Goal: Navigation & Orientation: Find specific page/section

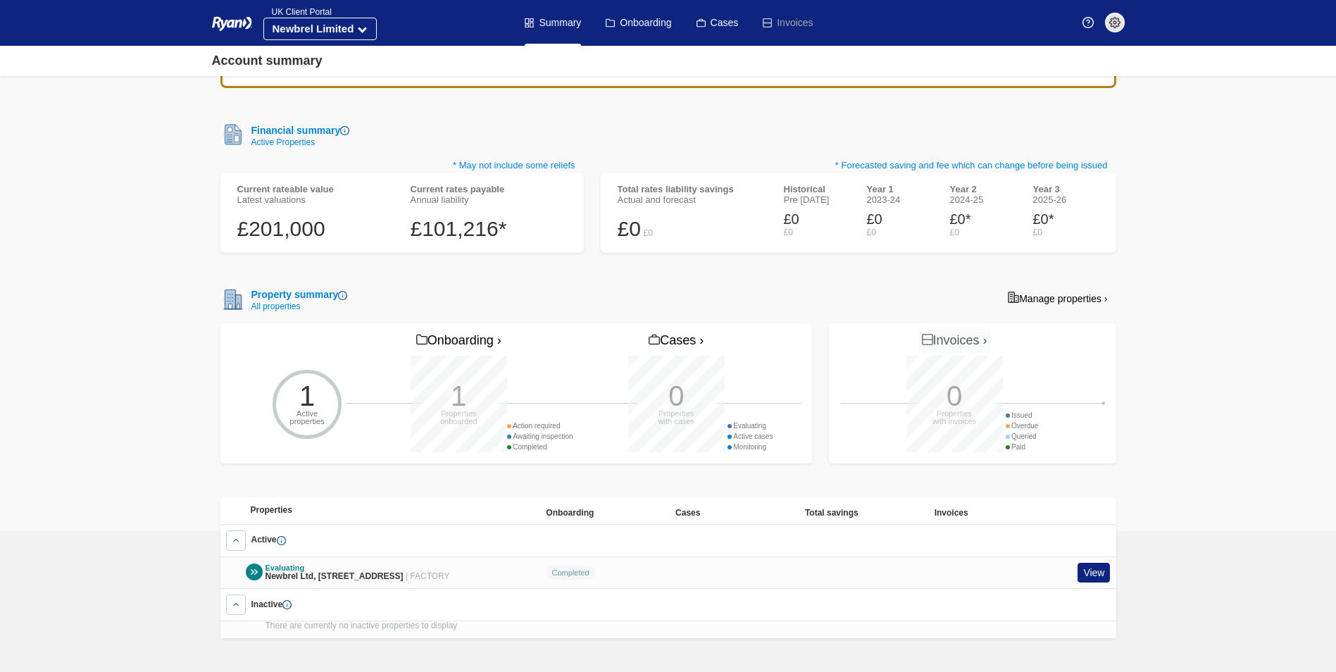
scroll to position [127, 0]
click at [1097, 568] on link "View" at bounding box center [1093, 573] width 32 height 20
click at [1095, 568] on link "View" at bounding box center [1093, 573] width 32 height 20
click at [251, 563] on div at bounding box center [254, 571] width 17 height 17
click at [625, 17] on link "Onboarding" at bounding box center [638, 23] width 65 height 46
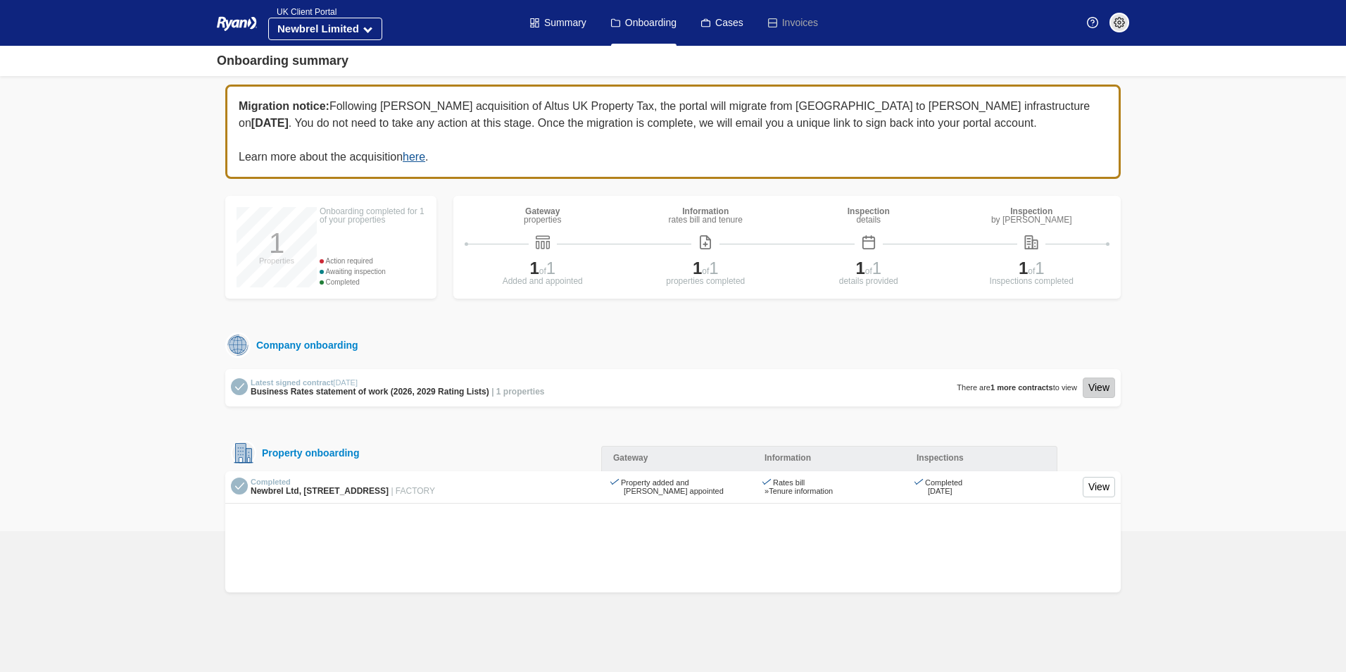
click at [1090, 387] on link "View" at bounding box center [1099, 387] width 32 height 20
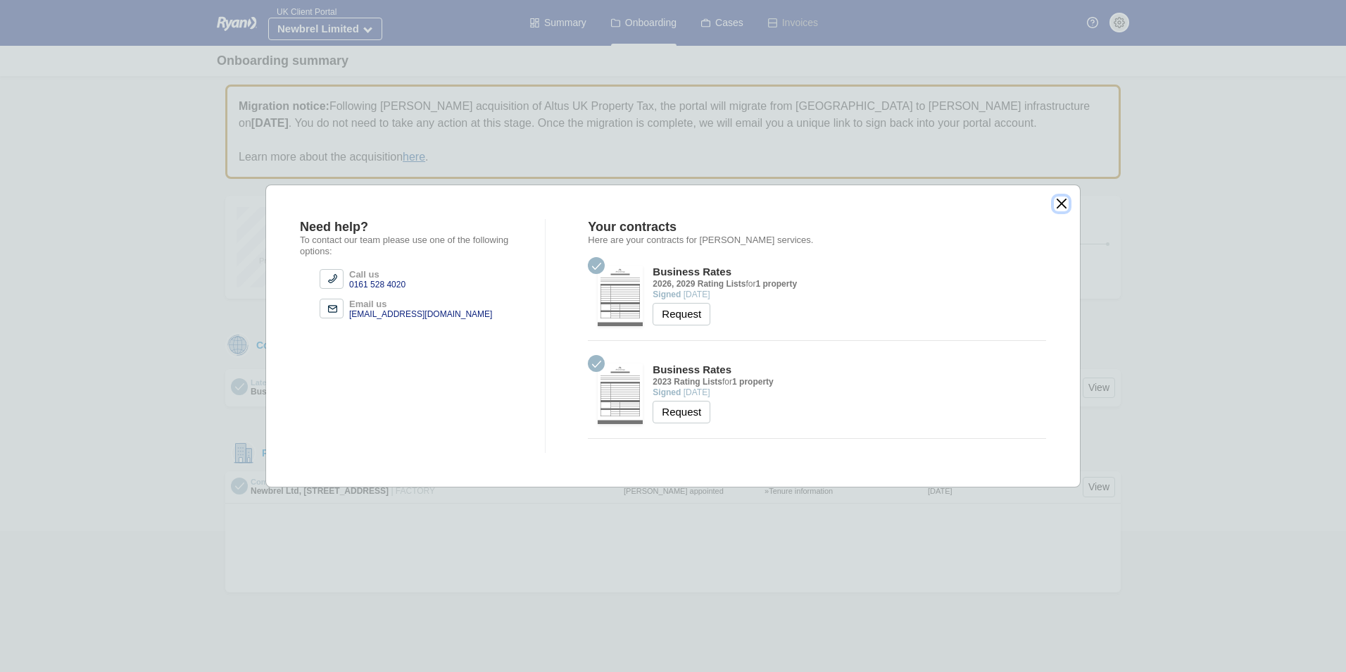
click at [1062, 204] on button "close" at bounding box center [1061, 203] width 15 height 15
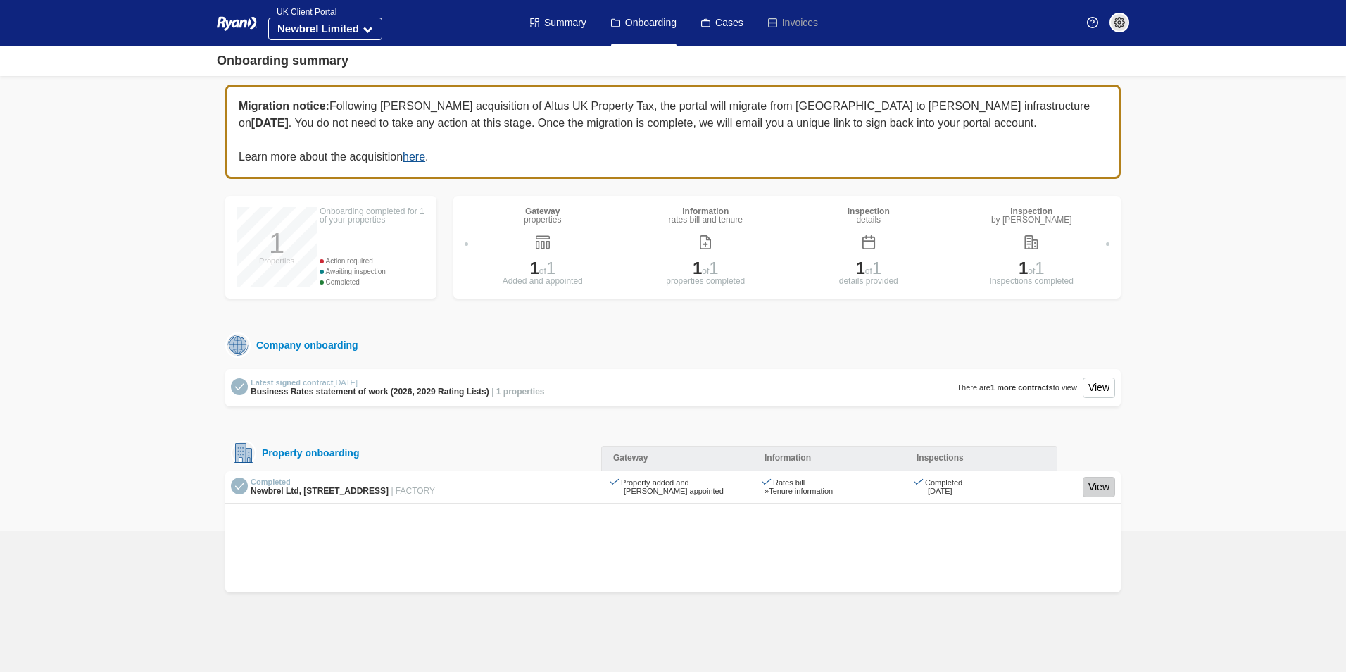
click at [1096, 487] on link "View" at bounding box center [1099, 487] width 32 height 20
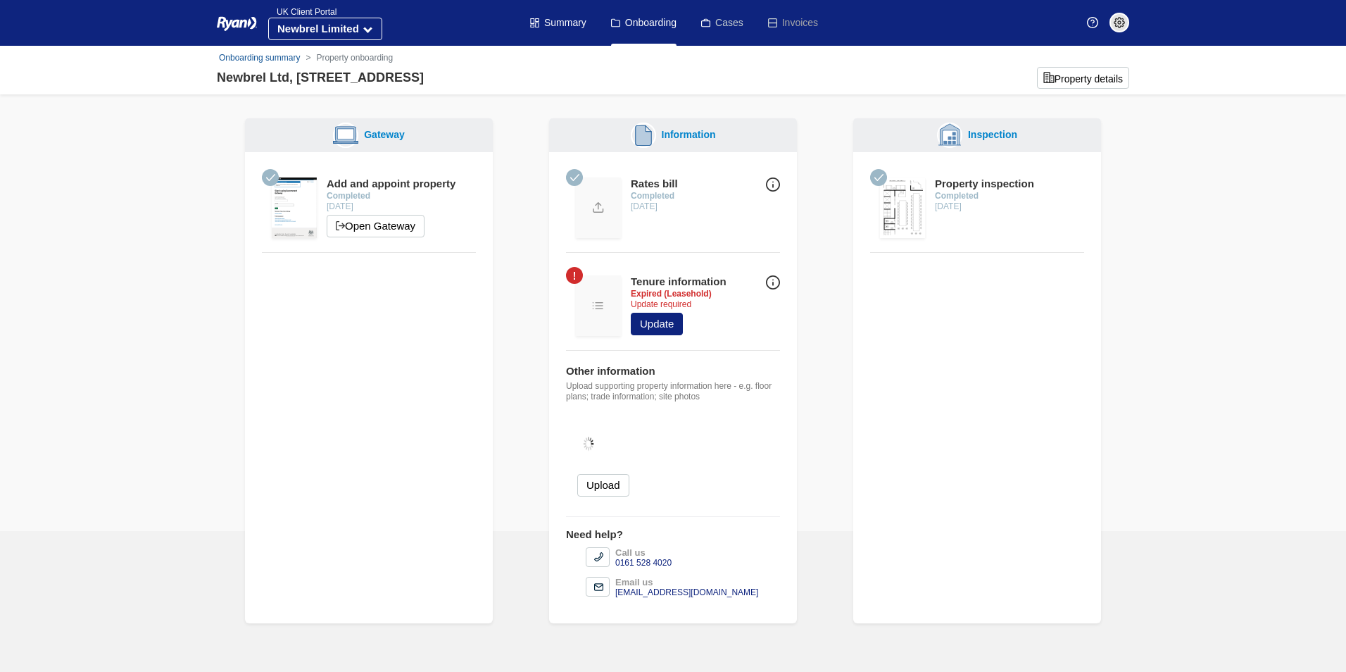
click at [713, 30] on link "Cases" at bounding box center [722, 23] width 42 height 46
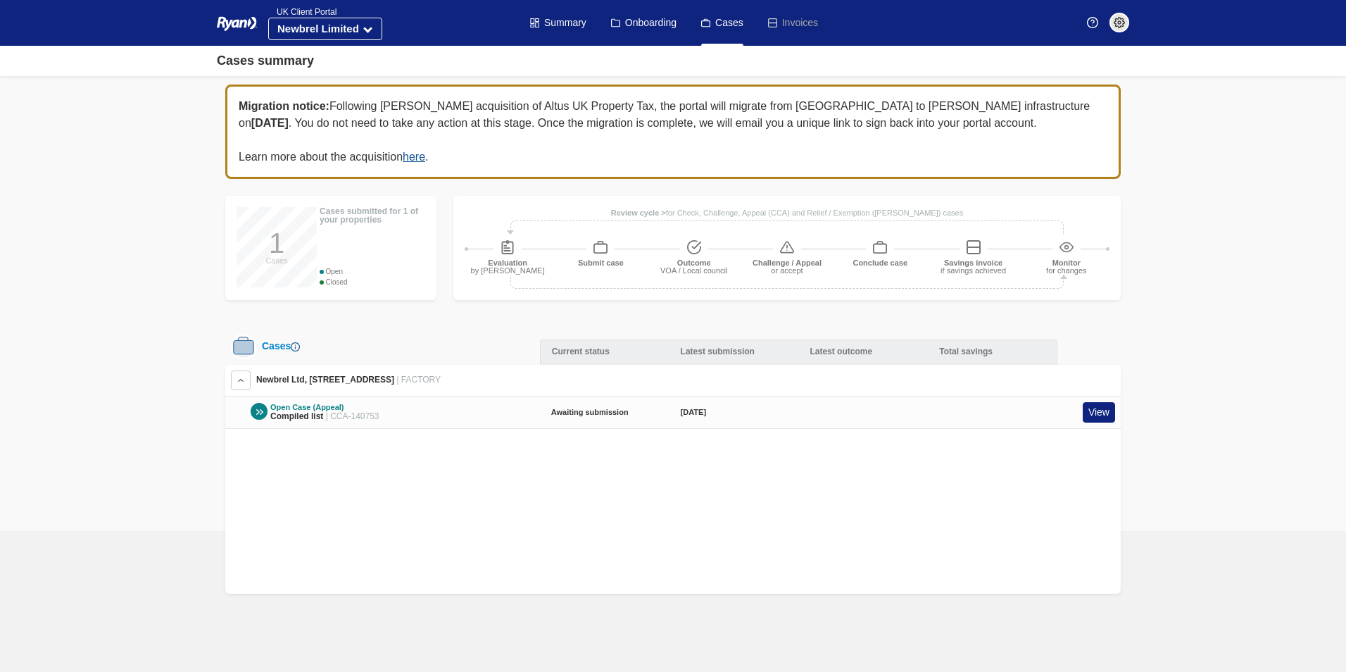
click at [717, 22] on link "Cases" at bounding box center [722, 23] width 42 height 46
click at [715, 27] on link "Cases" at bounding box center [722, 23] width 42 height 46
click at [1085, 411] on link "View" at bounding box center [1099, 412] width 32 height 20
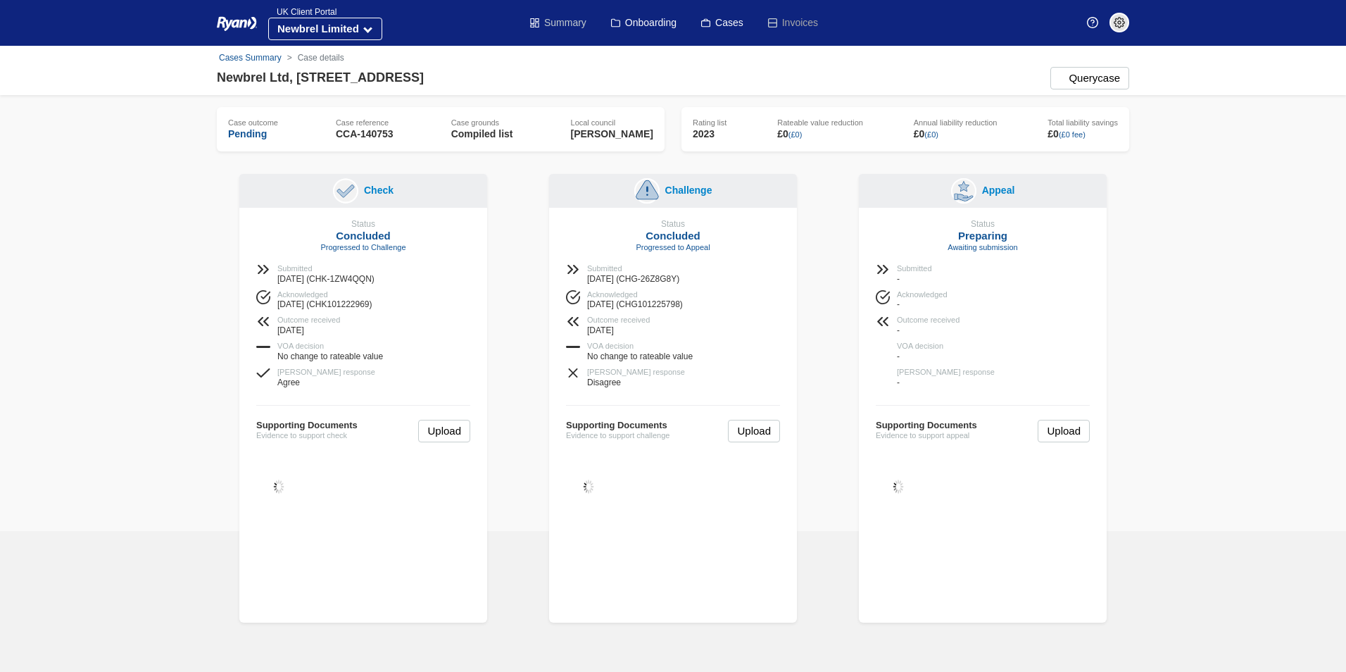
click at [568, 19] on link "Summary" at bounding box center [558, 23] width 56 height 46
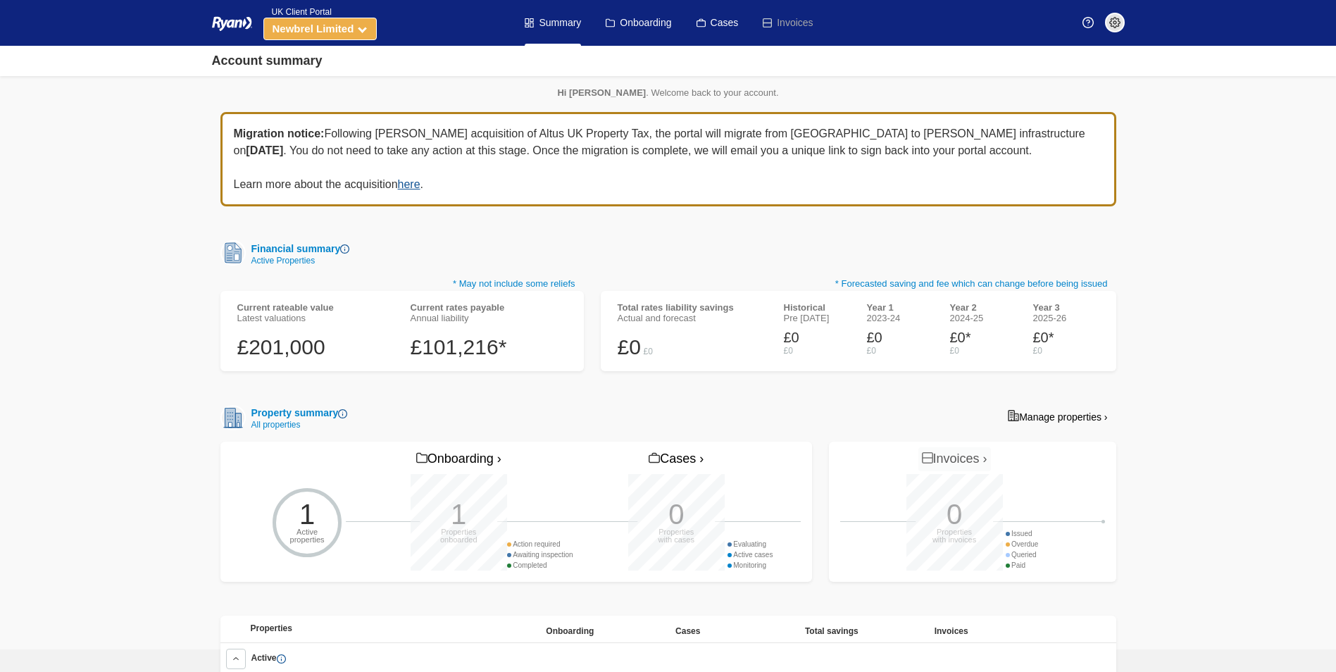
click at [364, 29] on icon at bounding box center [362, 28] width 9 height 9
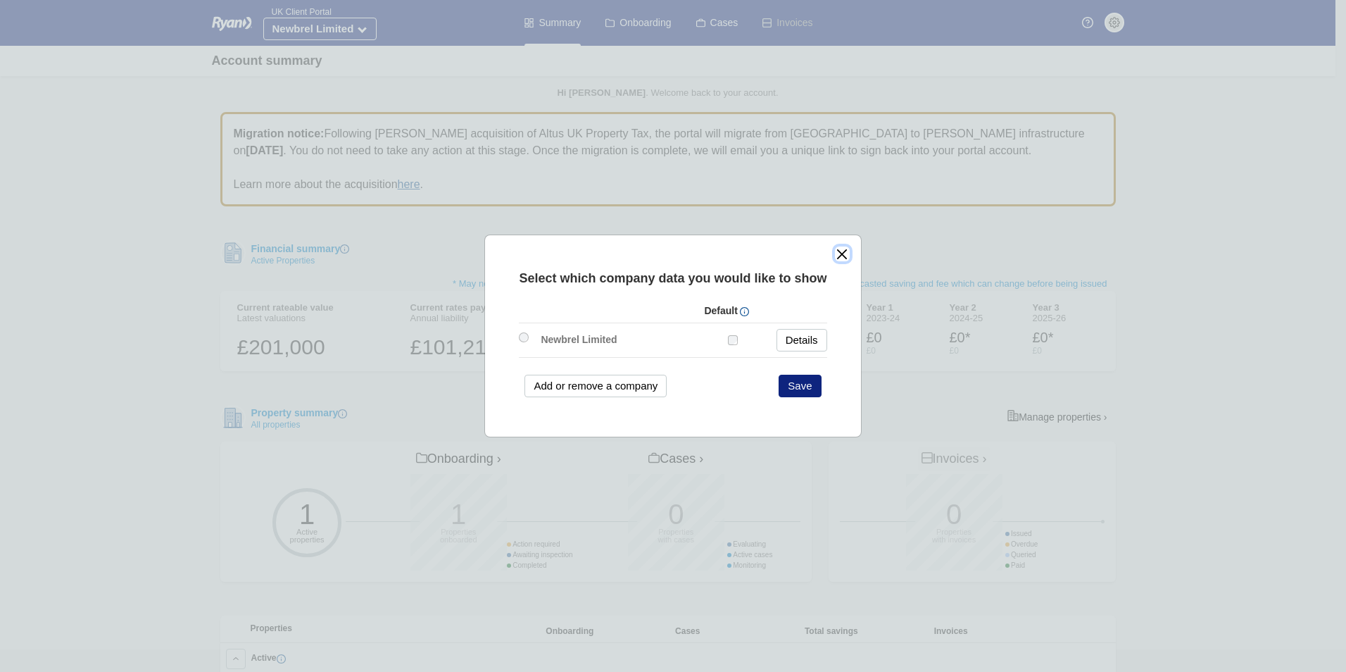
click at [844, 253] on button "close" at bounding box center [842, 253] width 15 height 15
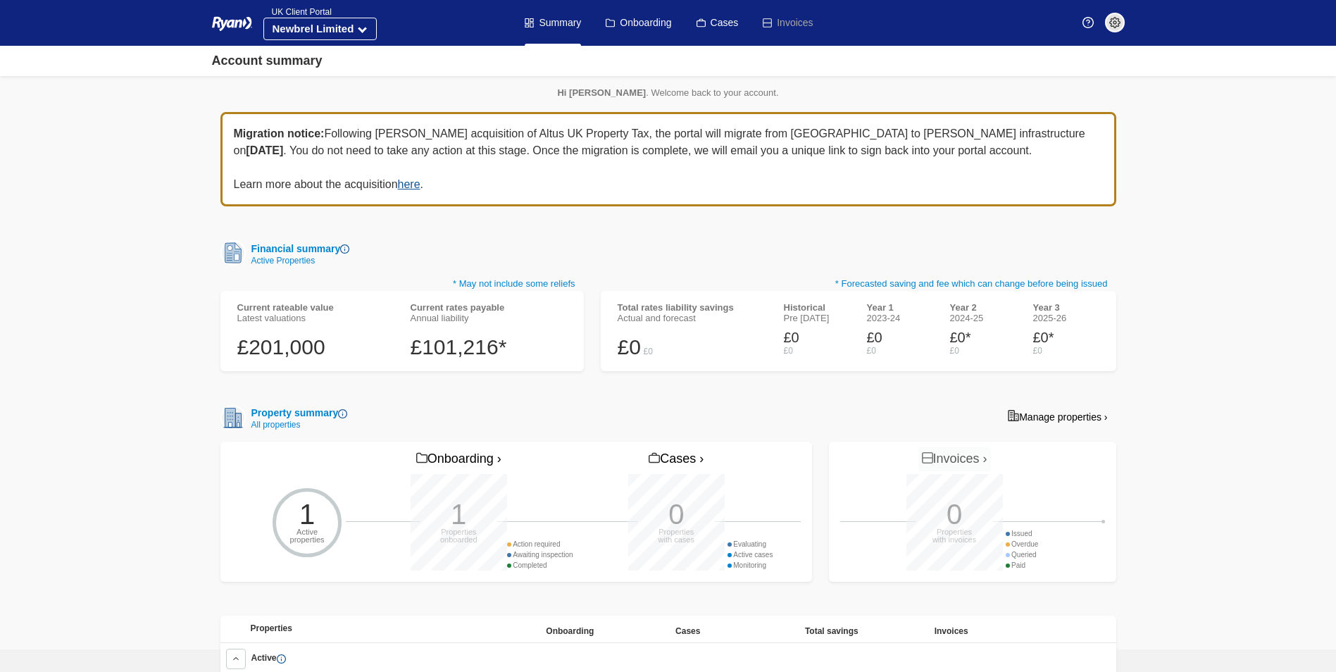
click at [1115, 18] on img at bounding box center [1114, 22] width 11 height 11
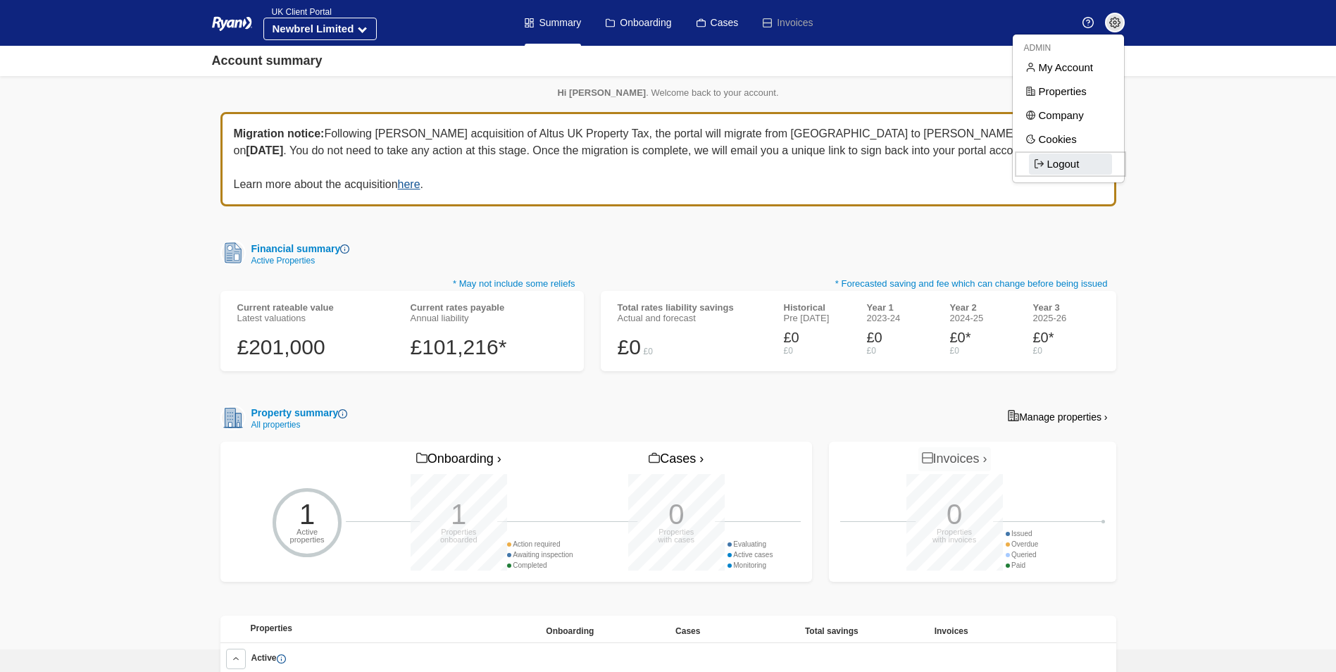
click at [1058, 161] on span "Logout" at bounding box center [1070, 164] width 83 height 21
